Goal: Navigation & Orientation: Understand site structure

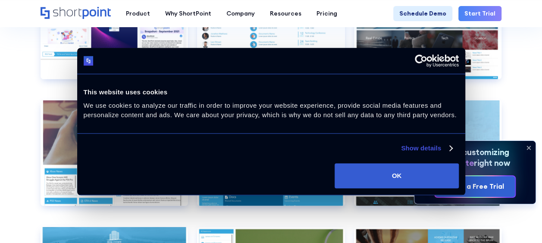
scroll to position [4379, 0]
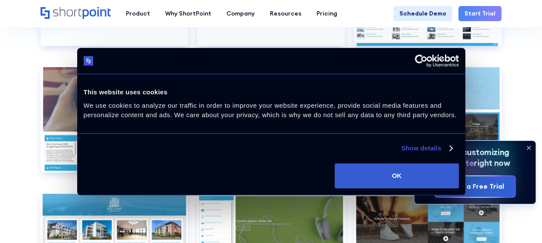
click at [332, 180] on div "Deny Allow selection Customize OK" at bounding box center [271, 175] width 375 height 25
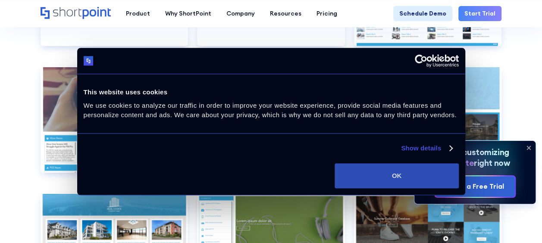
click at [346, 177] on button "OK" at bounding box center [397, 175] width 124 height 25
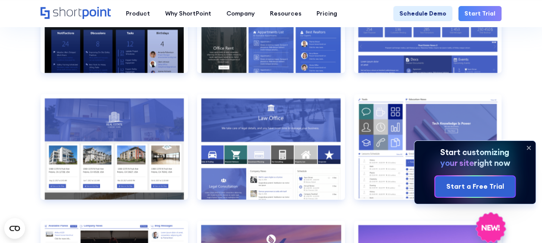
scroll to position [723, 0]
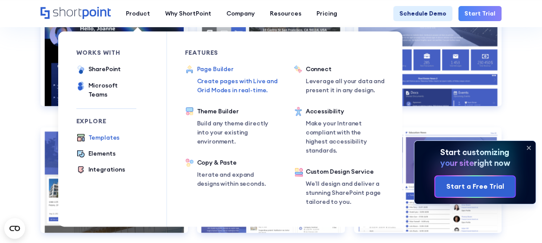
click at [200, 67] on div "Page Builder" at bounding box center [240, 69] width 86 height 9
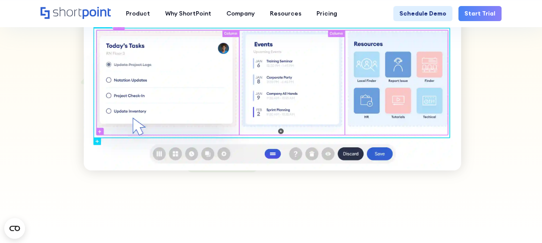
scroll to position [30, 0]
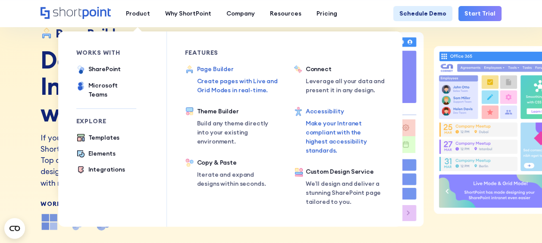
click at [312, 116] on div "Accessibility" at bounding box center [345, 111] width 78 height 9
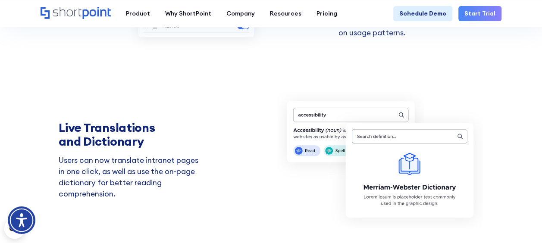
scroll to position [2413, 0]
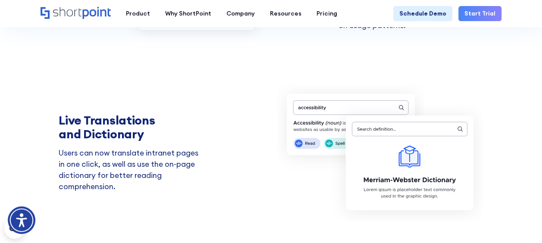
click at [103, 12] on icon "Home" at bounding box center [76, 13] width 70 height 12
